Goal: Task Accomplishment & Management: Manage account settings

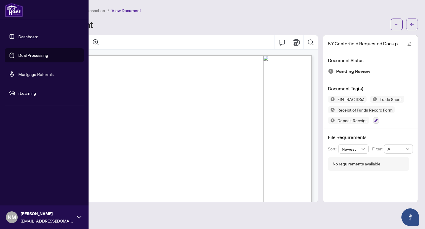
click at [39, 56] on link "Deal Processing" at bounding box center [33, 55] width 30 height 5
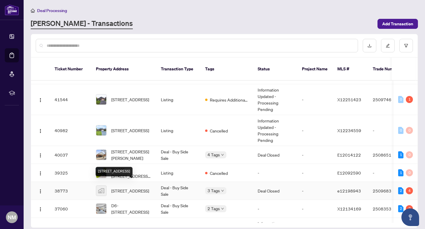
scroll to position [61, 0]
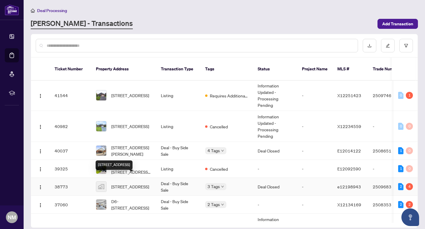
click at [133, 184] on span "[STREET_ADDRESS]" at bounding box center [130, 187] width 38 height 6
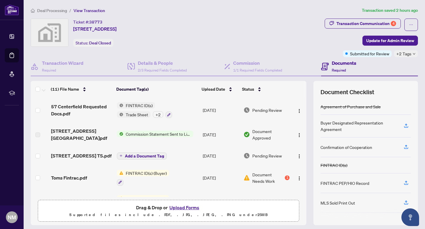
click at [270, 110] on span "Pending Review" at bounding box center [266, 110] width 29 height 6
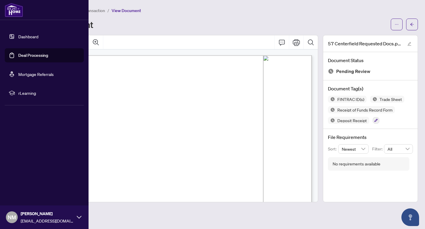
click at [21, 54] on link "Deal Processing" at bounding box center [33, 55] width 30 height 5
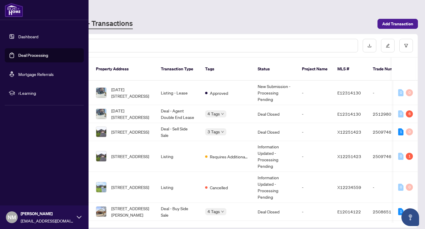
click at [21, 54] on link "Deal Processing" at bounding box center [33, 55] width 30 height 5
click at [32, 55] on link "Deal Processing" at bounding box center [33, 55] width 30 height 5
click at [48, 55] on link "Deal Processing" at bounding box center [33, 55] width 30 height 5
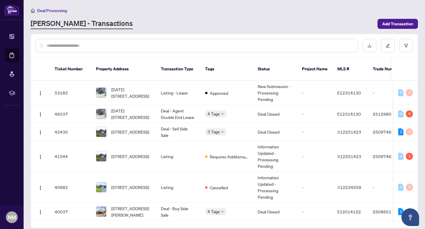
click at [202, 11] on div "Deal Processing" at bounding box center [224, 10] width 387 height 7
click at [250, 16] on div "Deal Processing [PERSON_NAME] - Transactions Add Transaction" at bounding box center [224, 18] width 387 height 22
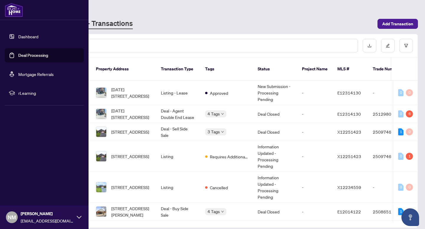
click at [27, 54] on link "Deal Processing" at bounding box center [33, 55] width 30 height 5
